Goal: Task Accomplishment & Management: Manage account settings

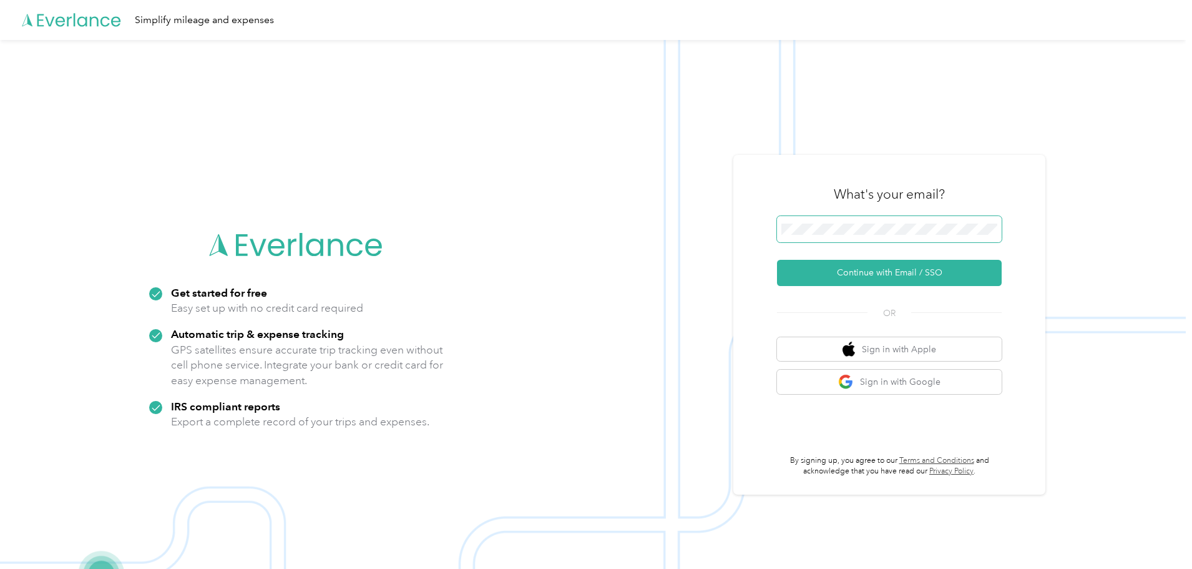
click at [895, 223] on span at bounding box center [889, 229] width 225 height 26
click at [902, 275] on button "Continue with Email / SSO" at bounding box center [889, 273] width 225 height 26
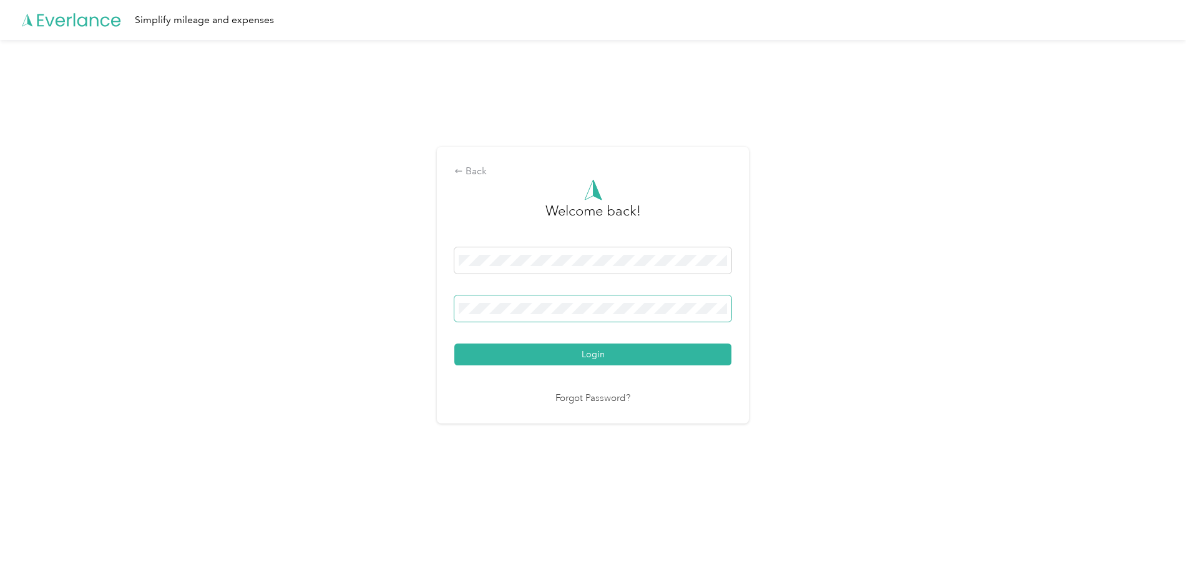
click at [530, 300] on span at bounding box center [592, 308] width 277 height 26
click at [454, 343] on button "Login" at bounding box center [592, 354] width 277 height 22
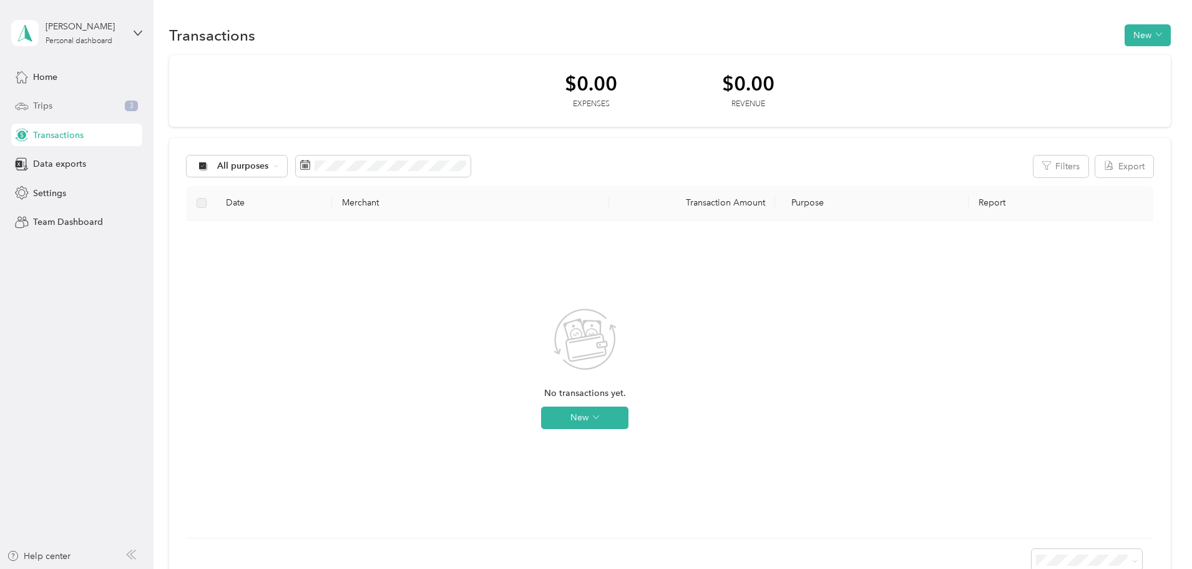
click at [53, 113] on div "Trips 3" at bounding box center [76, 106] width 131 height 22
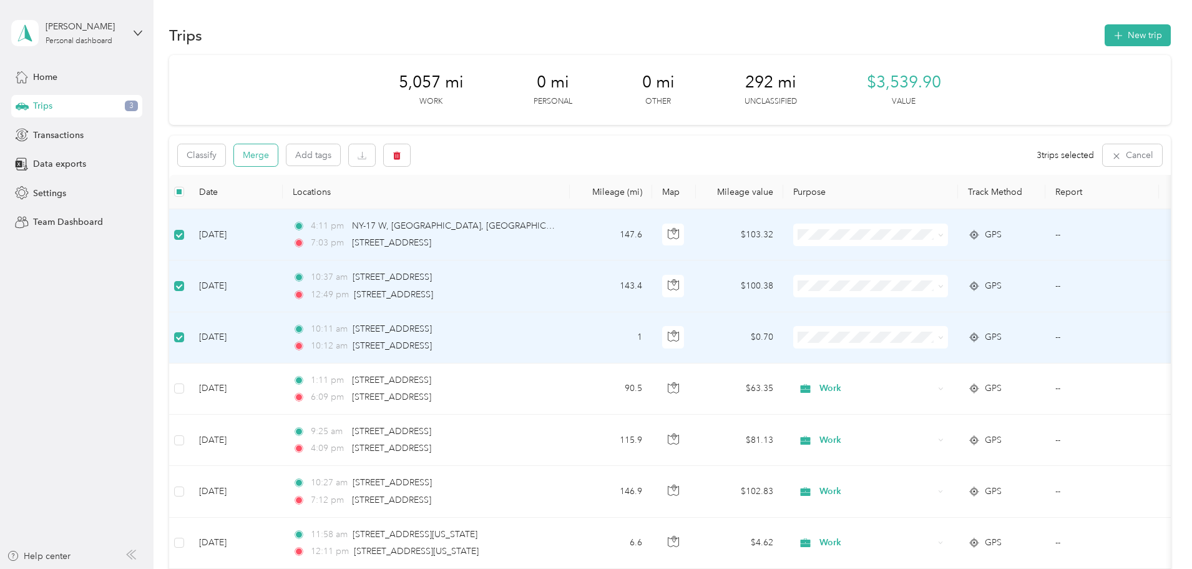
click at [278, 158] on button "Merge" at bounding box center [256, 155] width 44 height 22
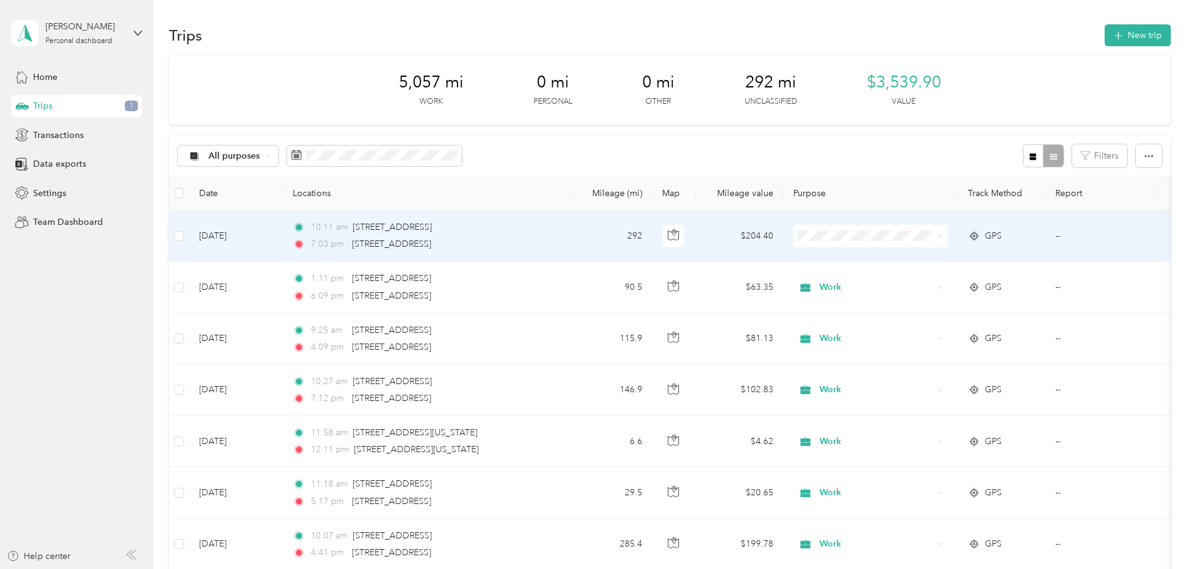
click at [930, 263] on li "Work" at bounding box center [953, 259] width 155 height 22
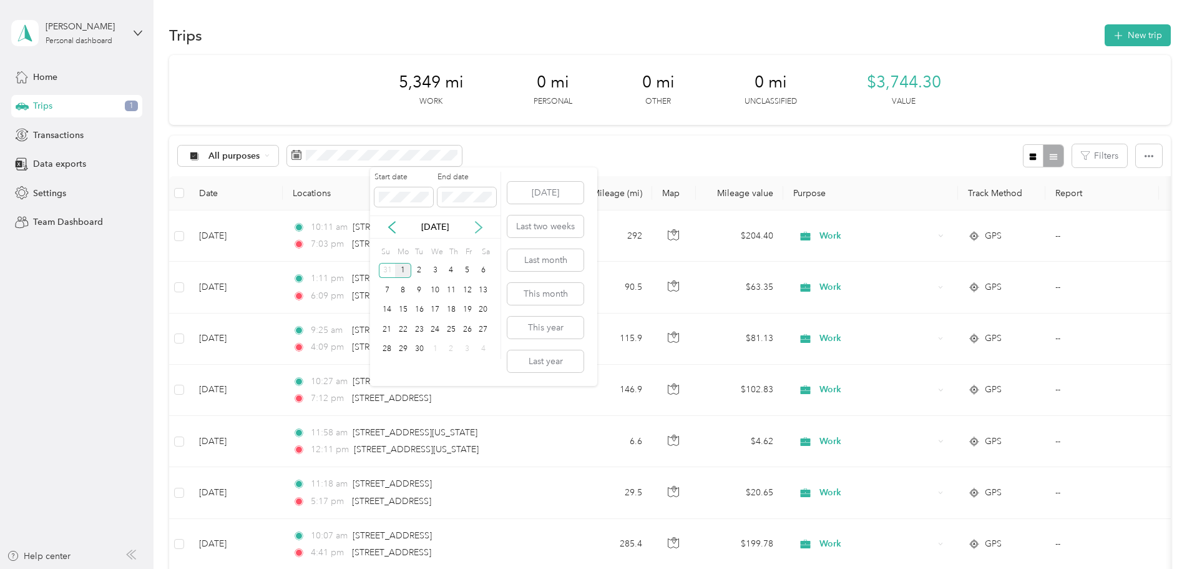
click at [476, 228] on icon at bounding box center [478, 227] width 12 height 12
click at [476, 227] on icon at bounding box center [478, 227] width 12 height 12
click at [477, 226] on icon at bounding box center [478, 227] width 12 height 12
click at [479, 225] on icon at bounding box center [478, 227] width 12 height 12
click at [479, 223] on icon at bounding box center [478, 227] width 12 height 12
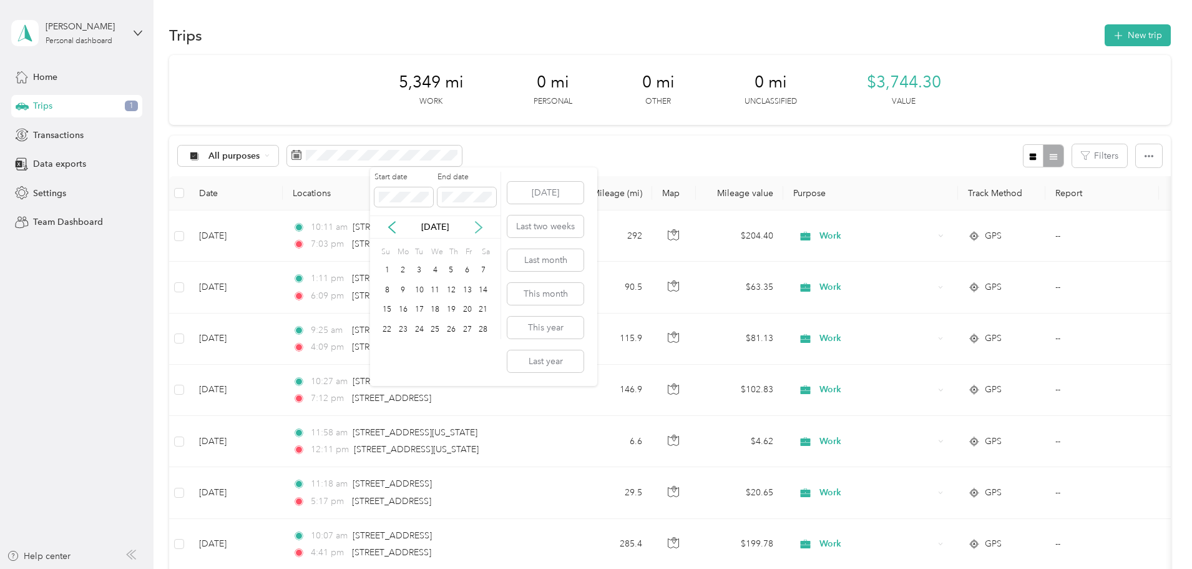
click at [479, 223] on icon at bounding box center [478, 227] width 12 height 12
click at [388, 225] on icon at bounding box center [392, 227] width 12 height 12
click at [391, 225] on icon at bounding box center [392, 227] width 6 height 11
click at [394, 225] on icon at bounding box center [392, 227] width 12 height 12
click at [395, 225] on icon at bounding box center [392, 227] width 12 height 12
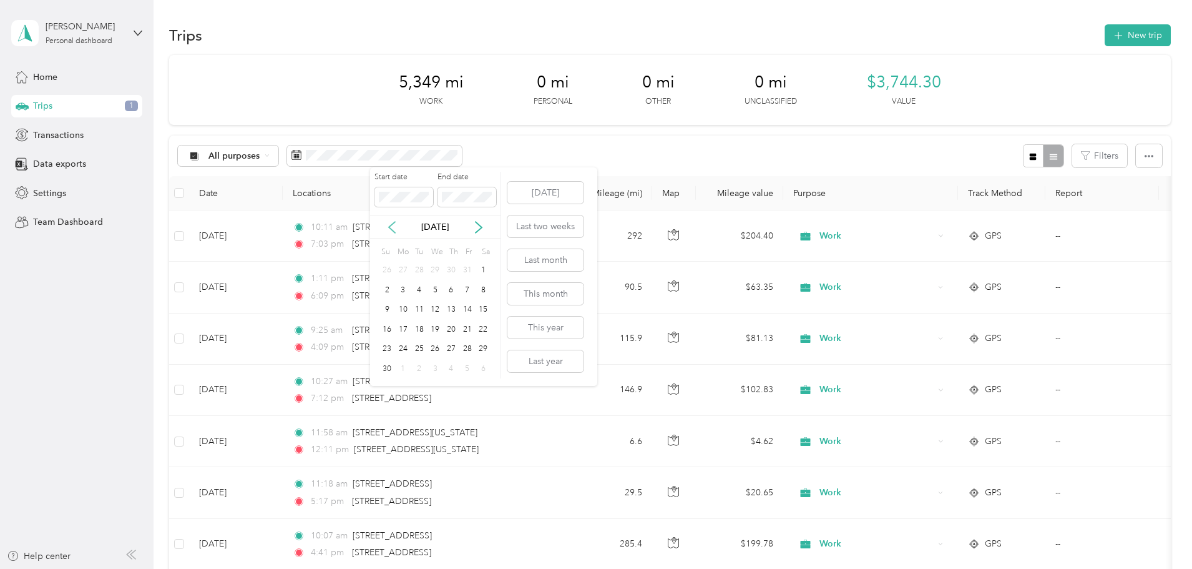
click at [397, 225] on icon at bounding box center [392, 227] width 12 height 12
click at [398, 225] on icon at bounding box center [392, 227] width 12 height 12
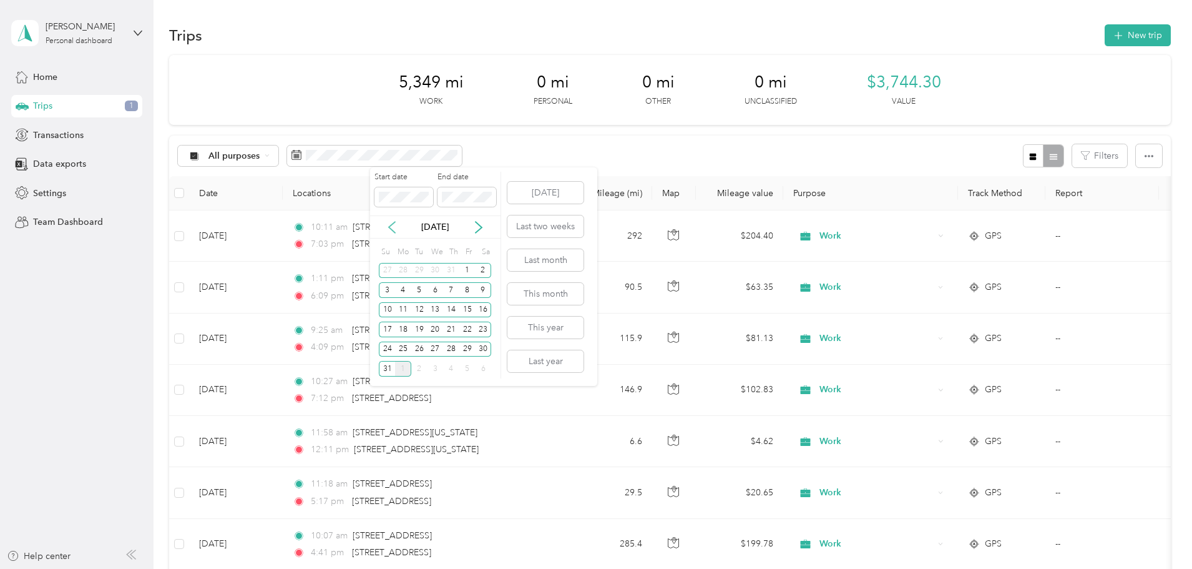
click at [398, 225] on icon at bounding box center [392, 227] width 12 height 12
click at [491, 230] on div "[DATE]" at bounding box center [435, 226] width 130 height 13
click at [482, 228] on icon at bounding box center [478, 227] width 12 height 12
click at [401, 348] on div "25" at bounding box center [403, 349] width 16 height 16
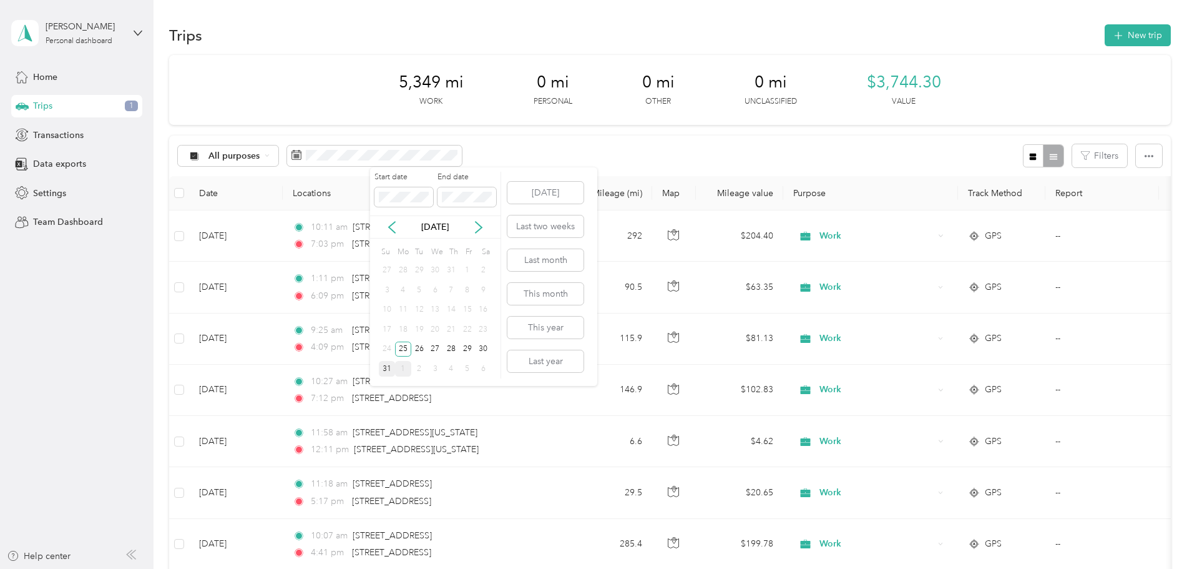
click at [388, 366] on div "31" at bounding box center [387, 369] width 16 height 16
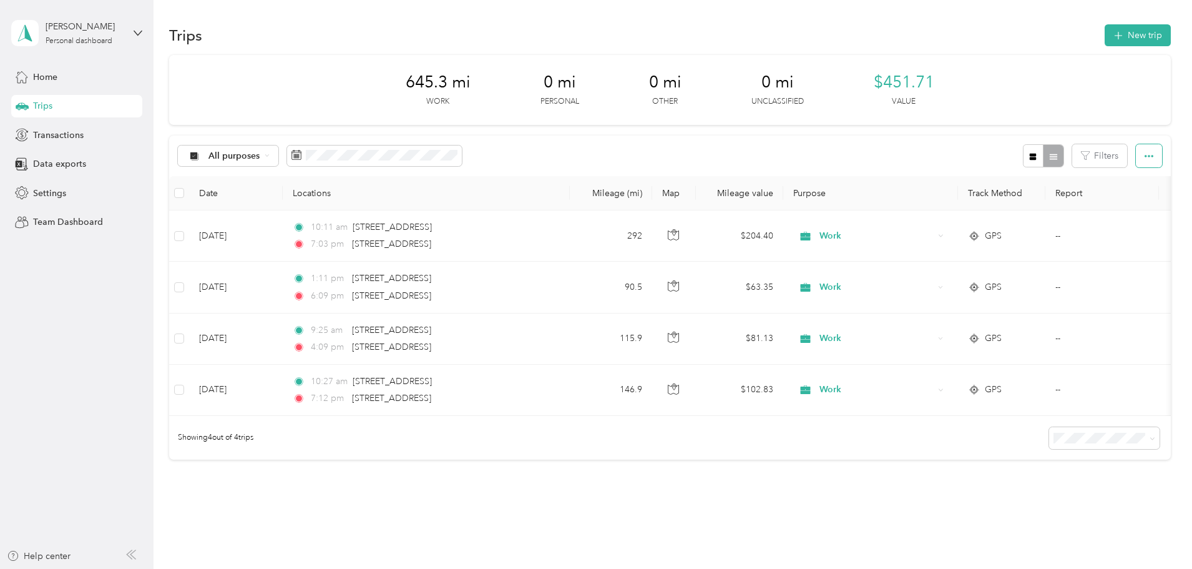
click at [1136, 150] on button "button" at bounding box center [1149, 155] width 26 height 23
click at [1053, 201] on span "Export" at bounding box center [1045, 201] width 26 height 11
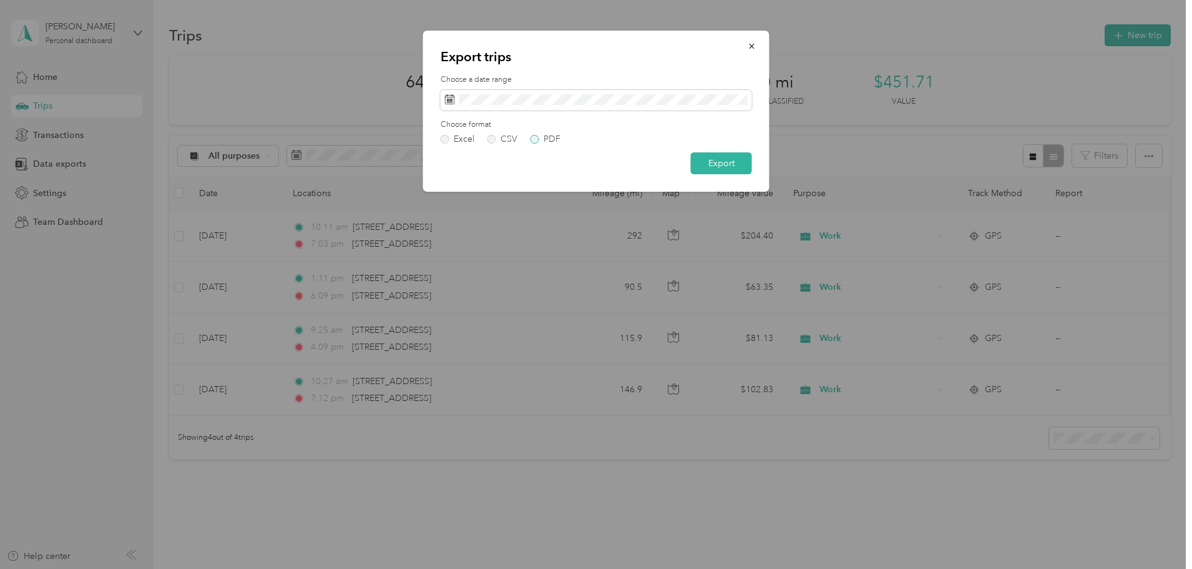
click at [538, 135] on label "PDF" at bounding box center [545, 139] width 30 height 9
click at [705, 161] on button "Export" at bounding box center [721, 163] width 61 height 22
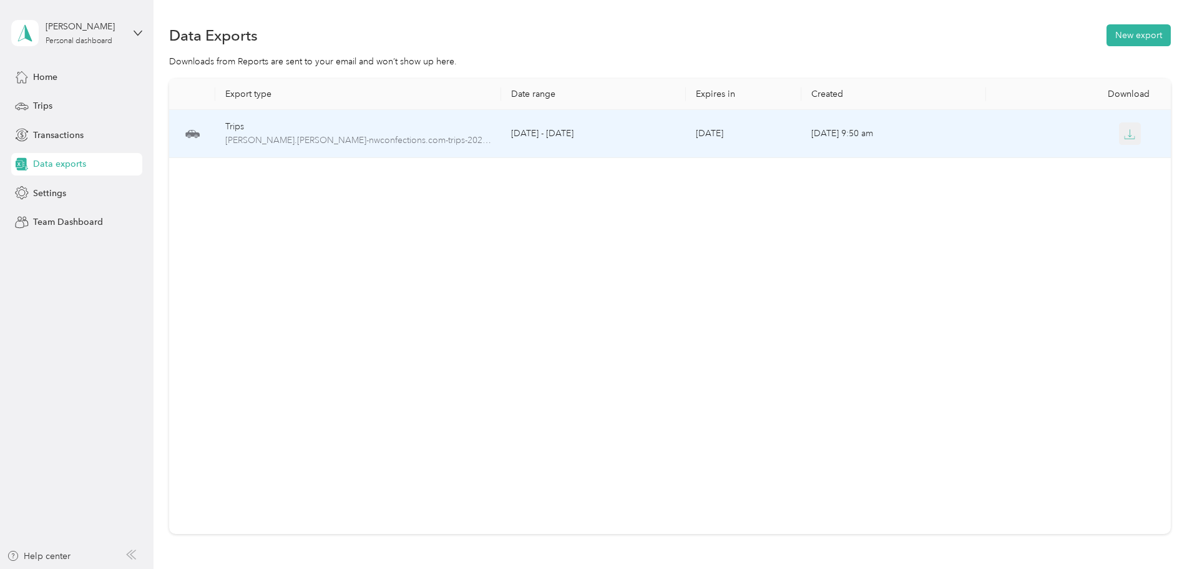
click at [1128, 137] on icon "button" at bounding box center [1130, 132] width 4 height 7
